Goal: Find specific page/section: Find specific page/section

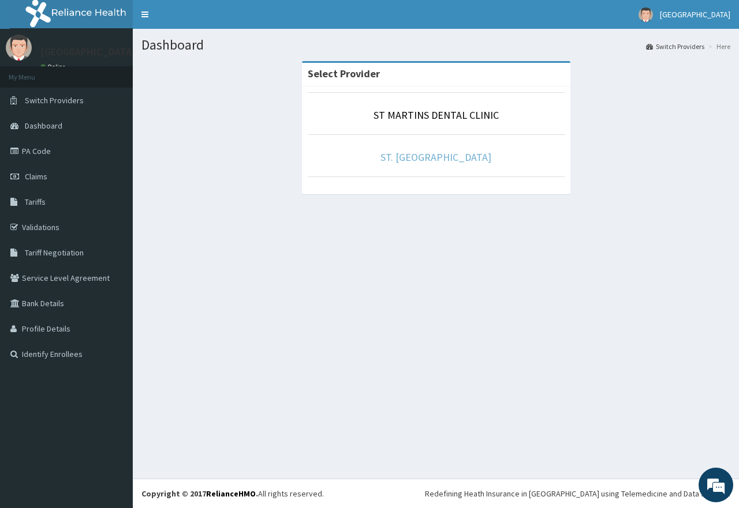
click at [395, 160] on link "ST. [GEOGRAPHIC_DATA]" at bounding box center [435, 157] width 111 height 13
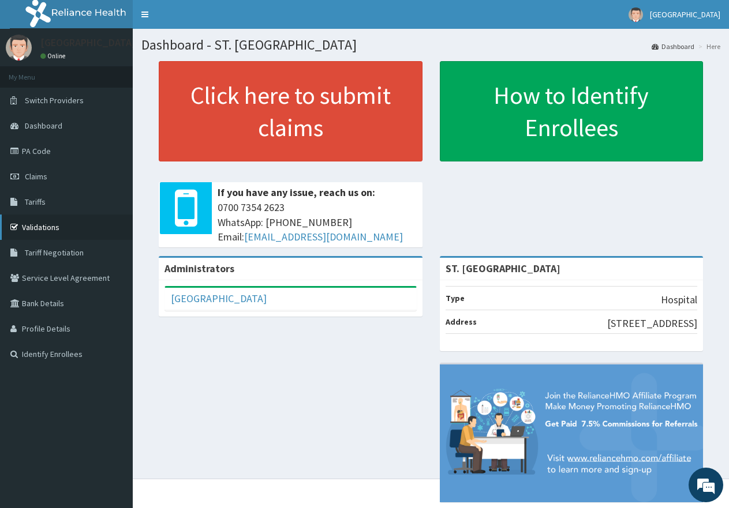
click at [46, 227] on link "Validations" at bounding box center [66, 227] width 133 height 25
